Goal: Task Accomplishment & Management: Complete application form

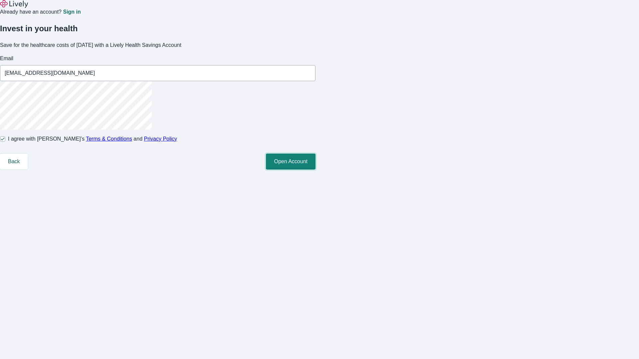
click at [315, 170] on button "Open Account" at bounding box center [291, 162] width 50 height 16
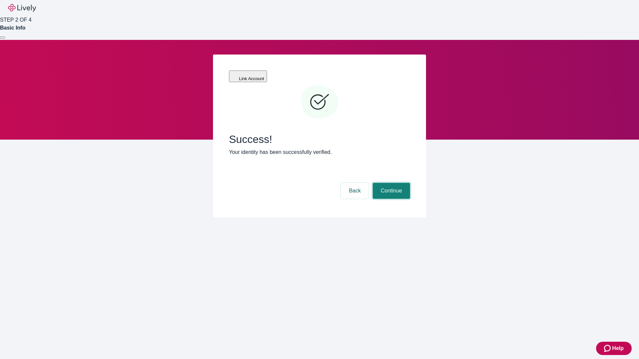
click at [390, 183] on button "Continue" at bounding box center [391, 191] width 37 height 16
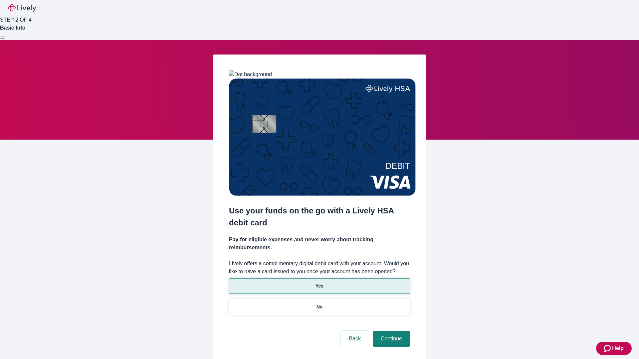
click at [319, 283] on p "Yes" at bounding box center [319, 286] width 8 height 7
click at [390, 331] on button "Continue" at bounding box center [391, 339] width 37 height 16
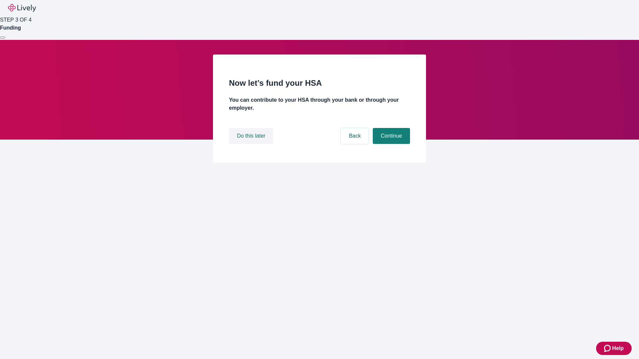
click at [252, 144] on button "Do this later" at bounding box center [251, 136] width 44 height 16
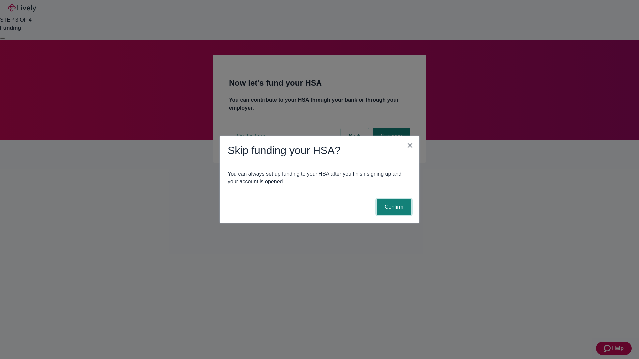
click at [393, 207] on button "Confirm" at bounding box center [394, 207] width 35 height 16
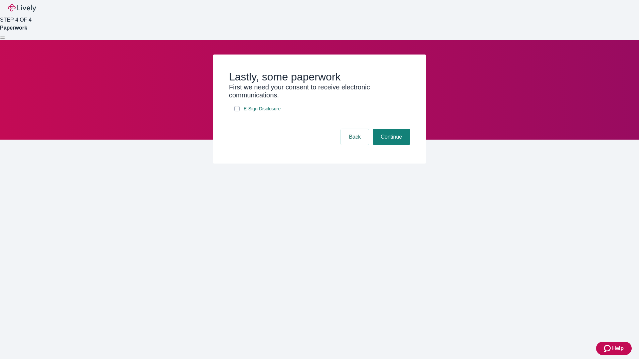
click at [237, 111] on input "E-Sign Disclosure" at bounding box center [236, 108] width 5 height 5
checkbox input "true"
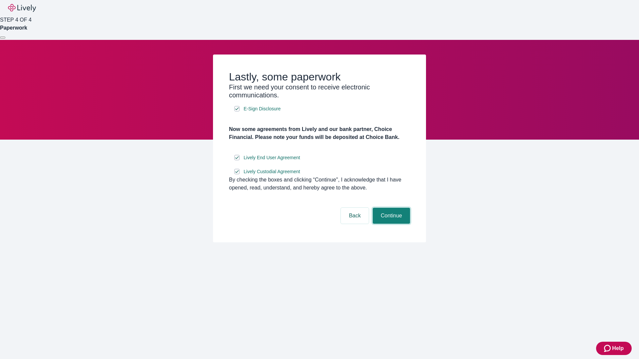
click at [390, 224] on button "Continue" at bounding box center [391, 216] width 37 height 16
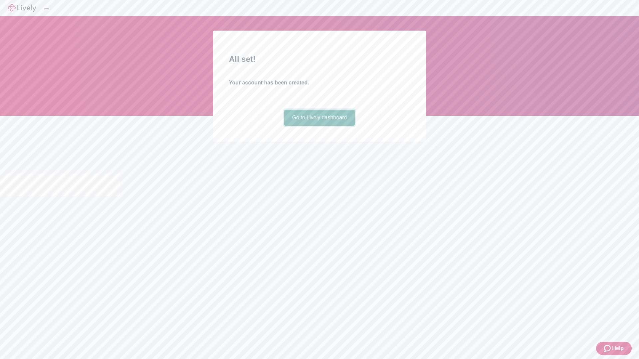
click at [319, 126] on link "Go to Lively dashboard" at bounding box center [319, 118] width 71 height 16
